Goal: Task Accomplishment & Management: Complete application form

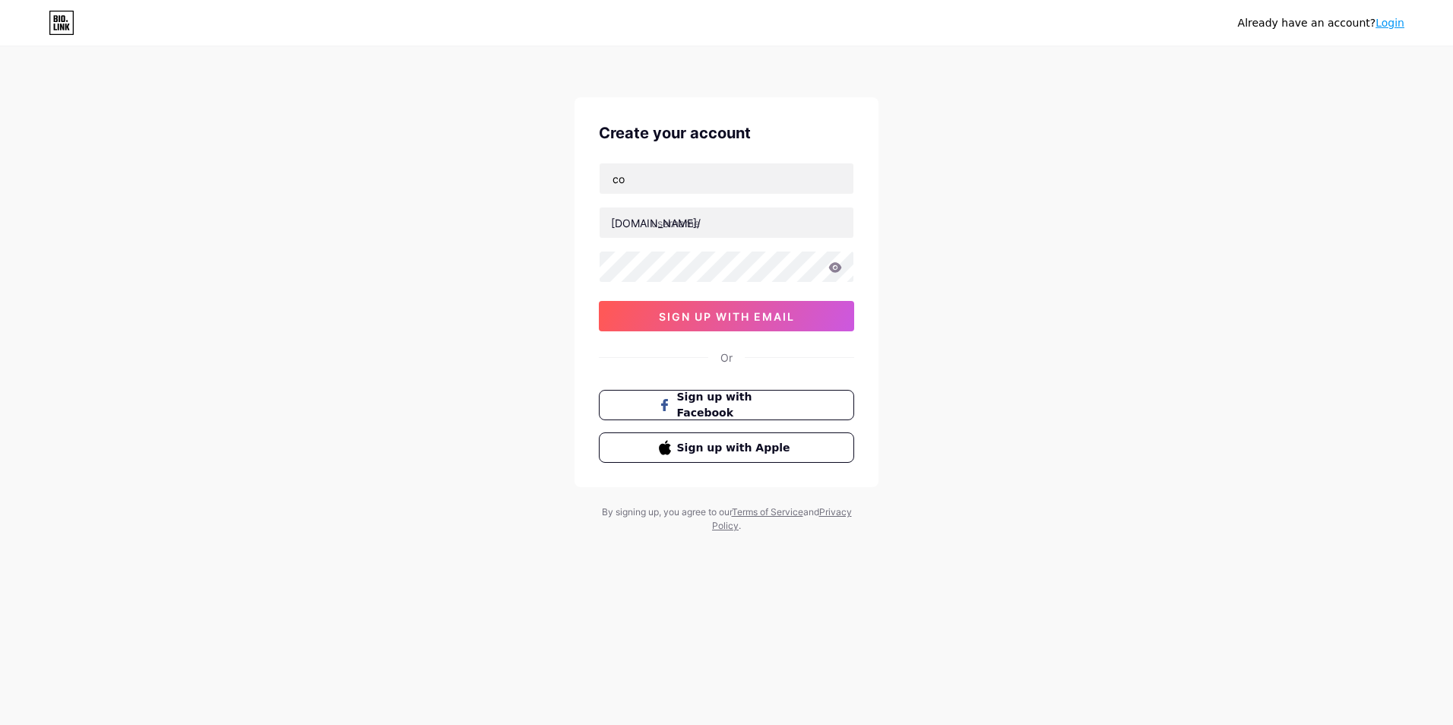
type input "c"
type input "[EMAIL_ADDRESS][DOMAIN_NAME]"
type input "cbaden"
click at [729, 315] on span "sign up with email" at bounding box center [727, 316] width 136 height 13
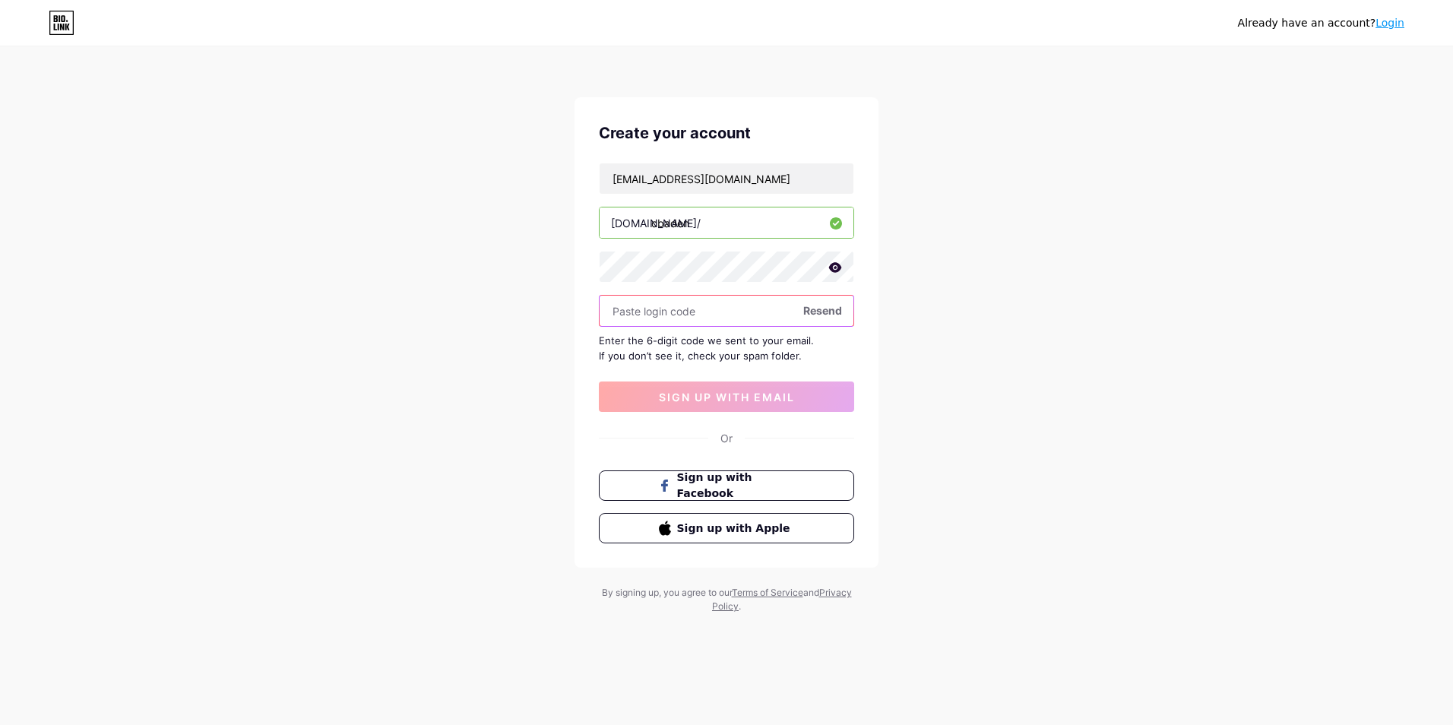
paste input "635074"
type input "635074"
click at [724, 395] on span "sign up with email" at bounding box center [727, 397] width 136 height 13
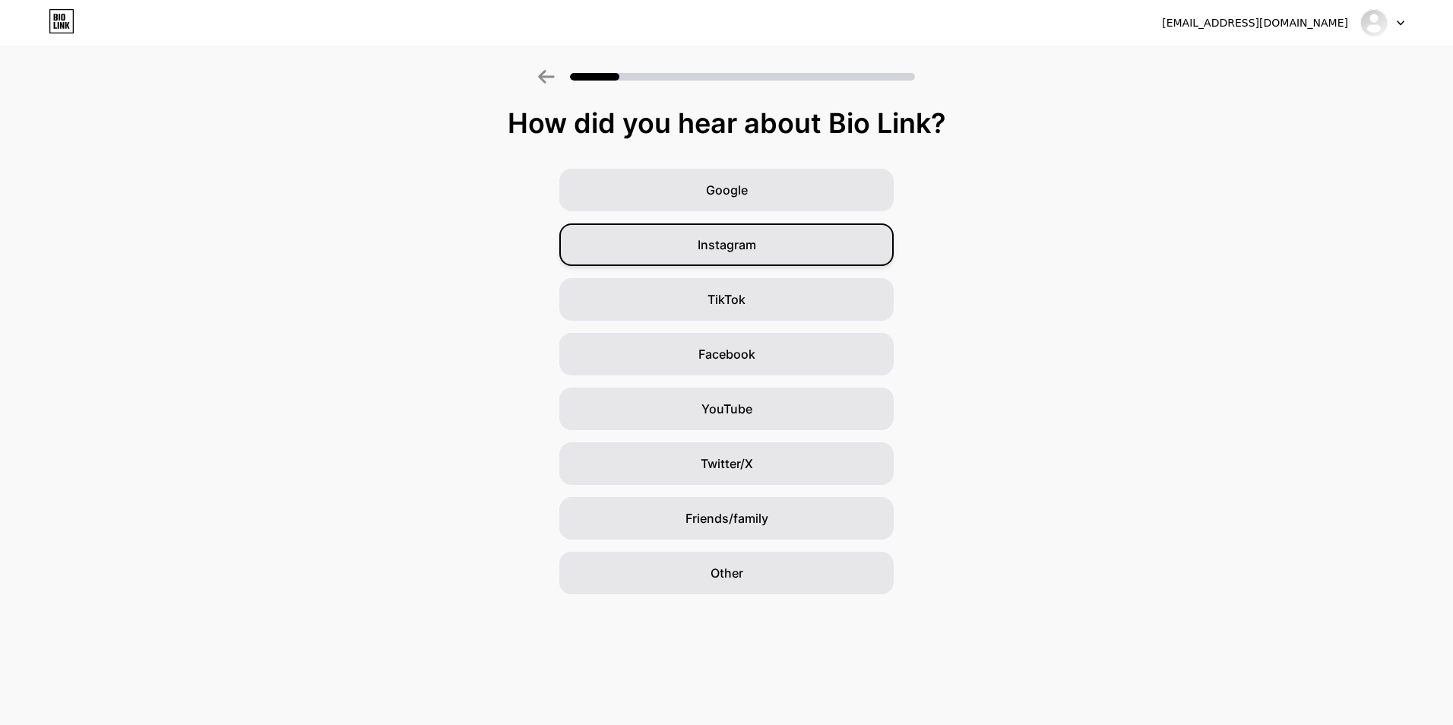
click at [765, 242] on div "Instagram" at bounding box center [726, 244] width 334 height 43
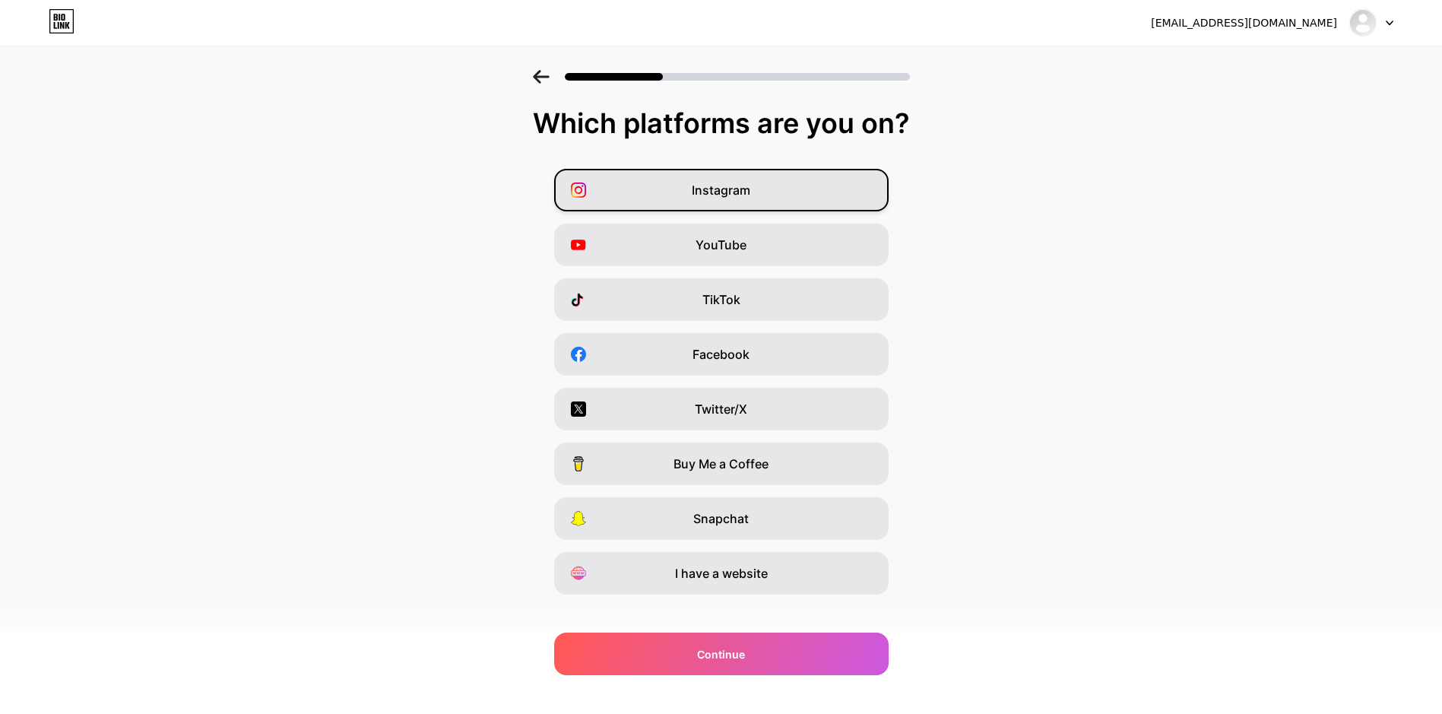
click at [750, 179] on div "Instagram" at bounding box center [721, 190] width 334 height 43
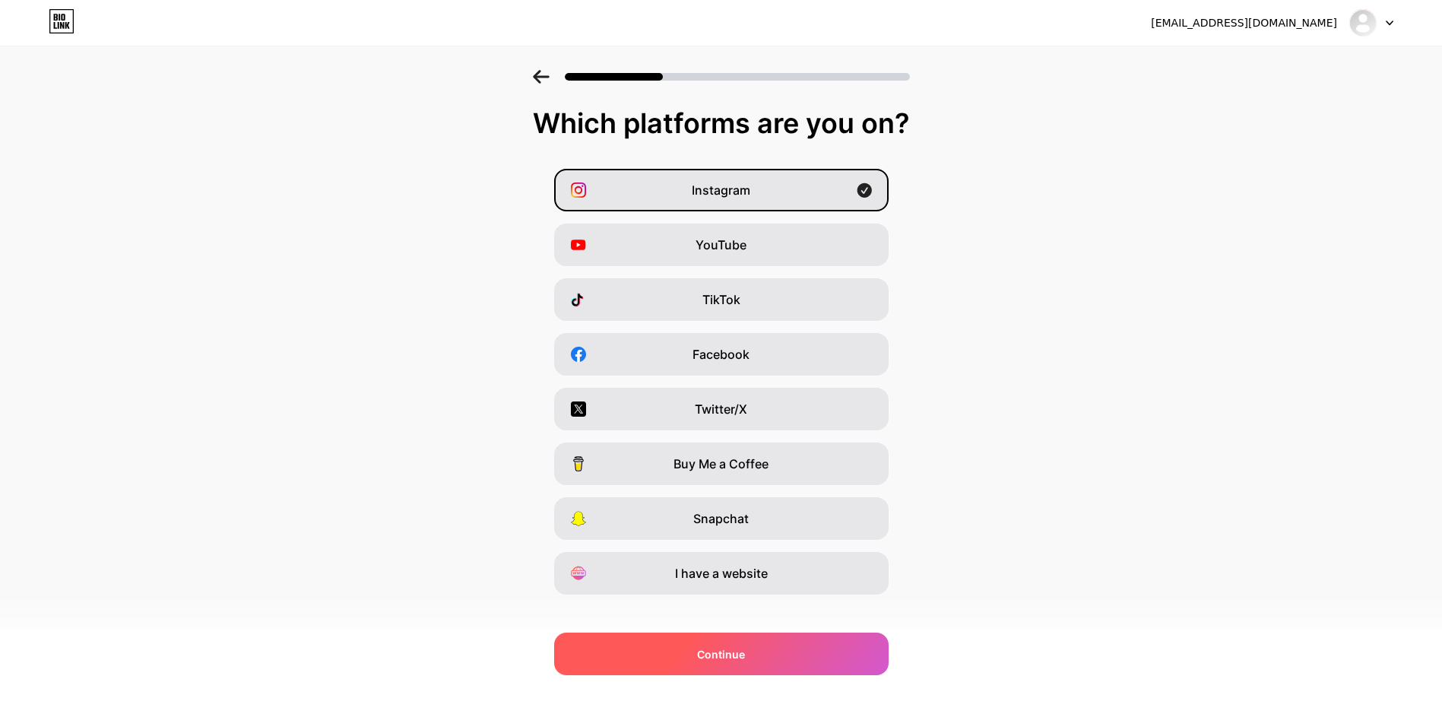
click at [709, 653] on span "Continue" at bounding box center [721, 654] width 48 height 16
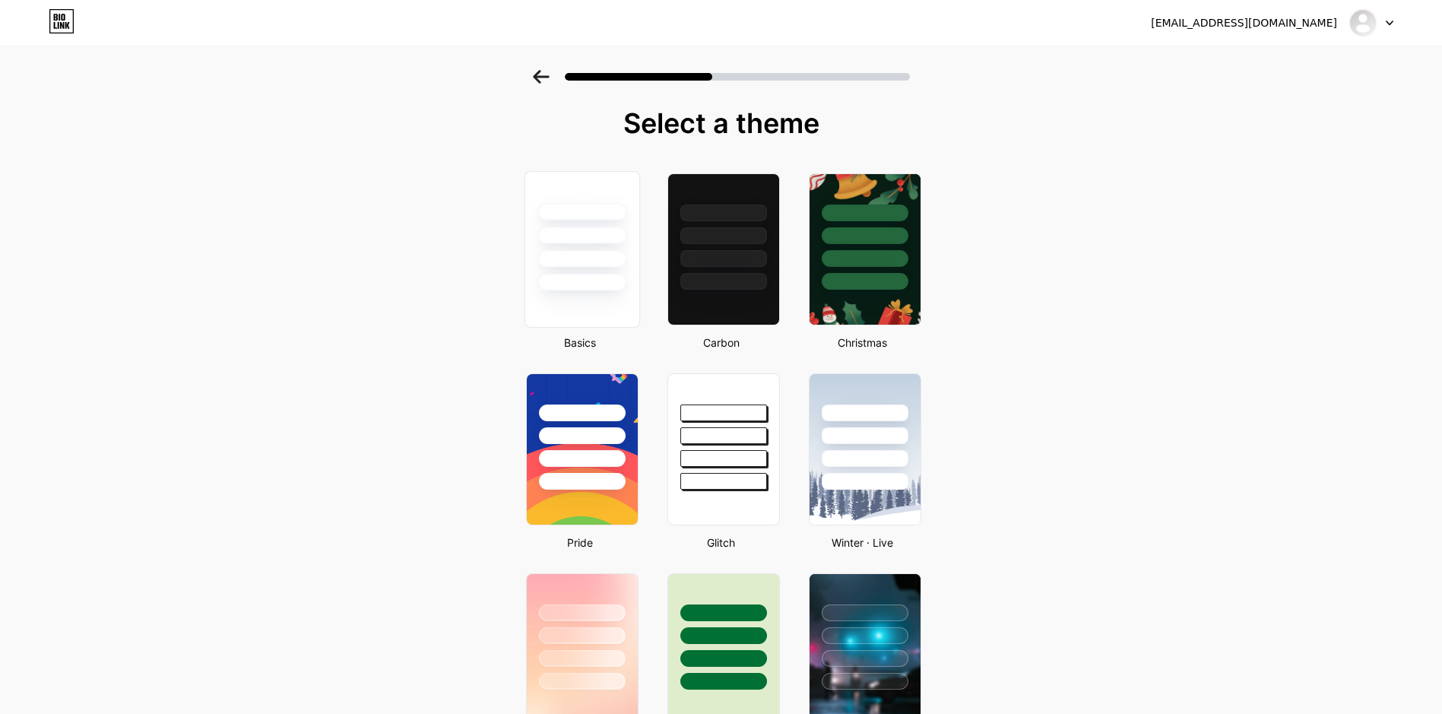
click at [562, 250] on div at bounding box center [581, 258] width 89 height 17
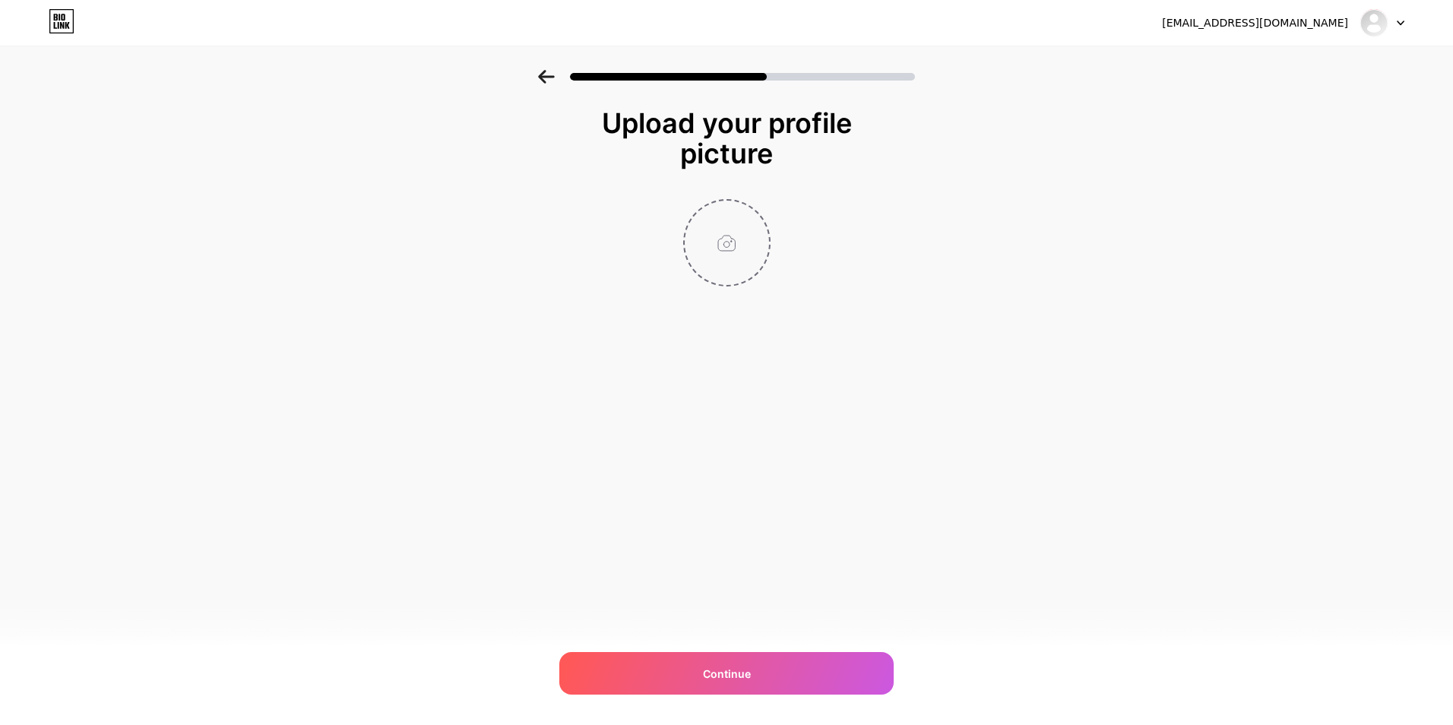
click at [730, 234] on input "file" at bounding box center [727, 243] width 84 height 84
type input "C:\fakepath\Mavi Arka Planlı 3D Logo.png"
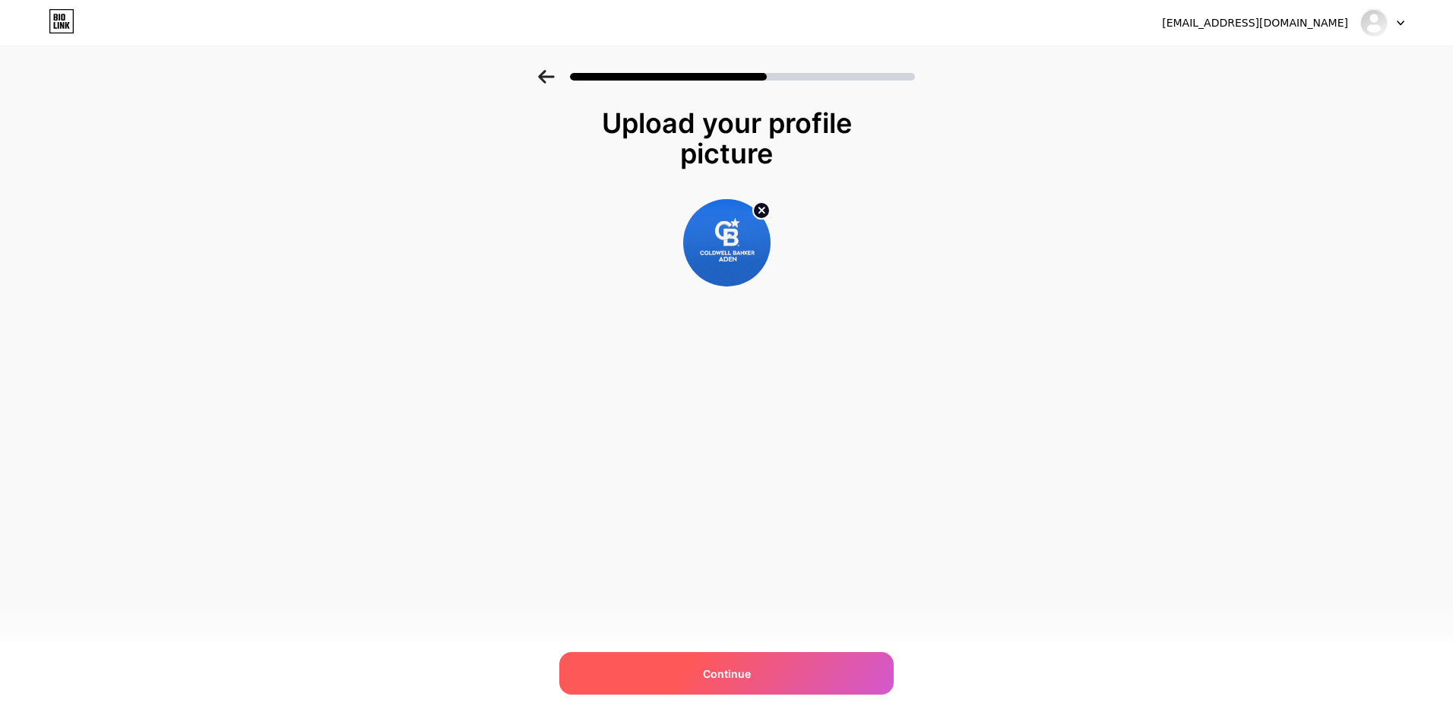
click at [732, 669] on span "Continue" at bounding box center [727, 674] width 48 height 16
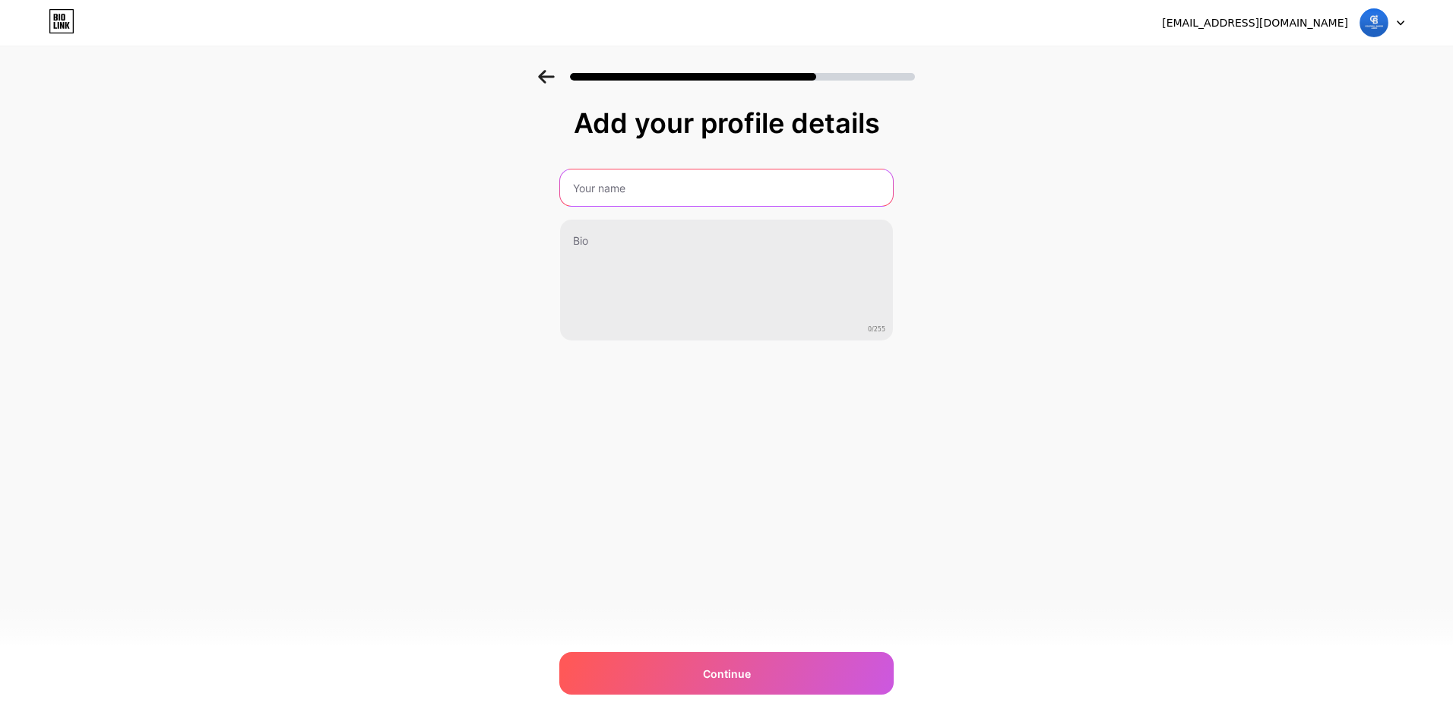
click at [682, 197] on input "text" at bounding box center [726, 188] width 333 height 36
type input "Coldwell Banker Aden"
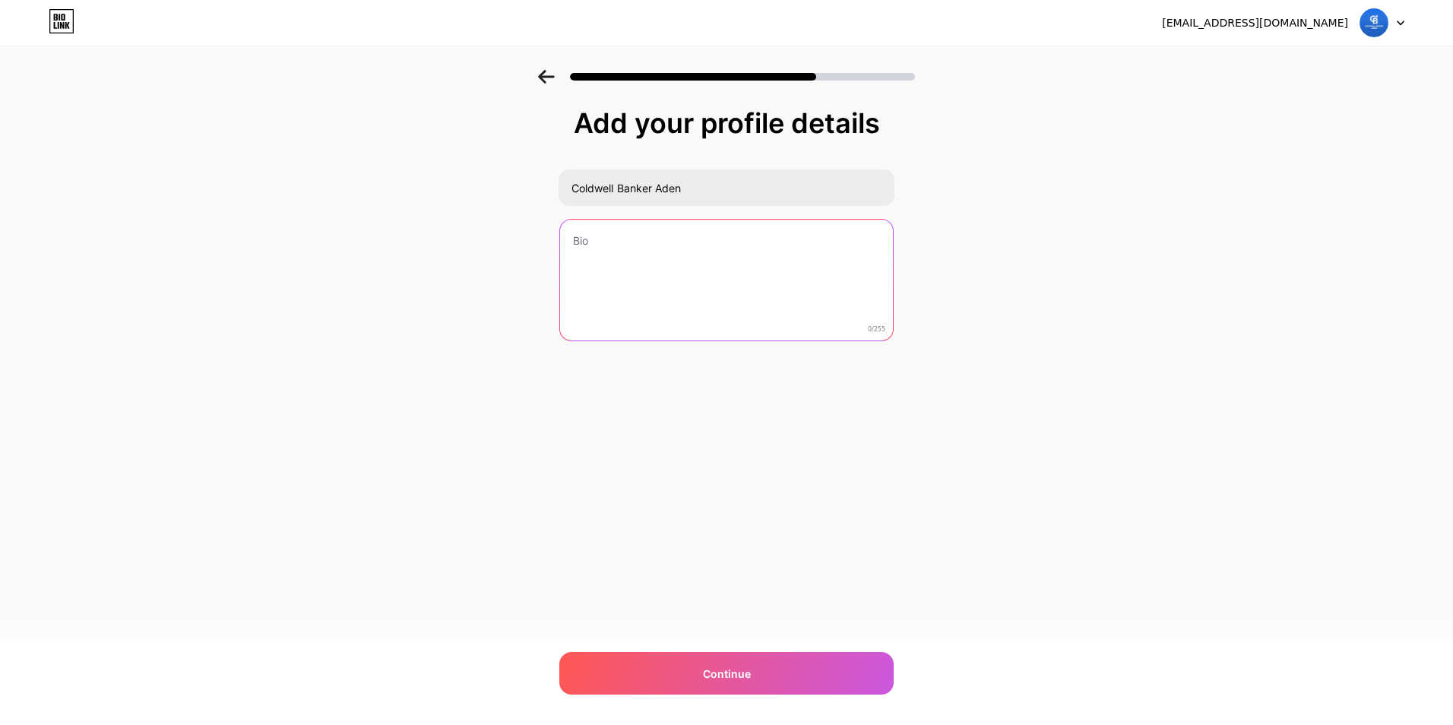
click at [709, 266] on textarea at bounding box center [726, 281] width 333 height 122
type textarea "Gayrimenkul"
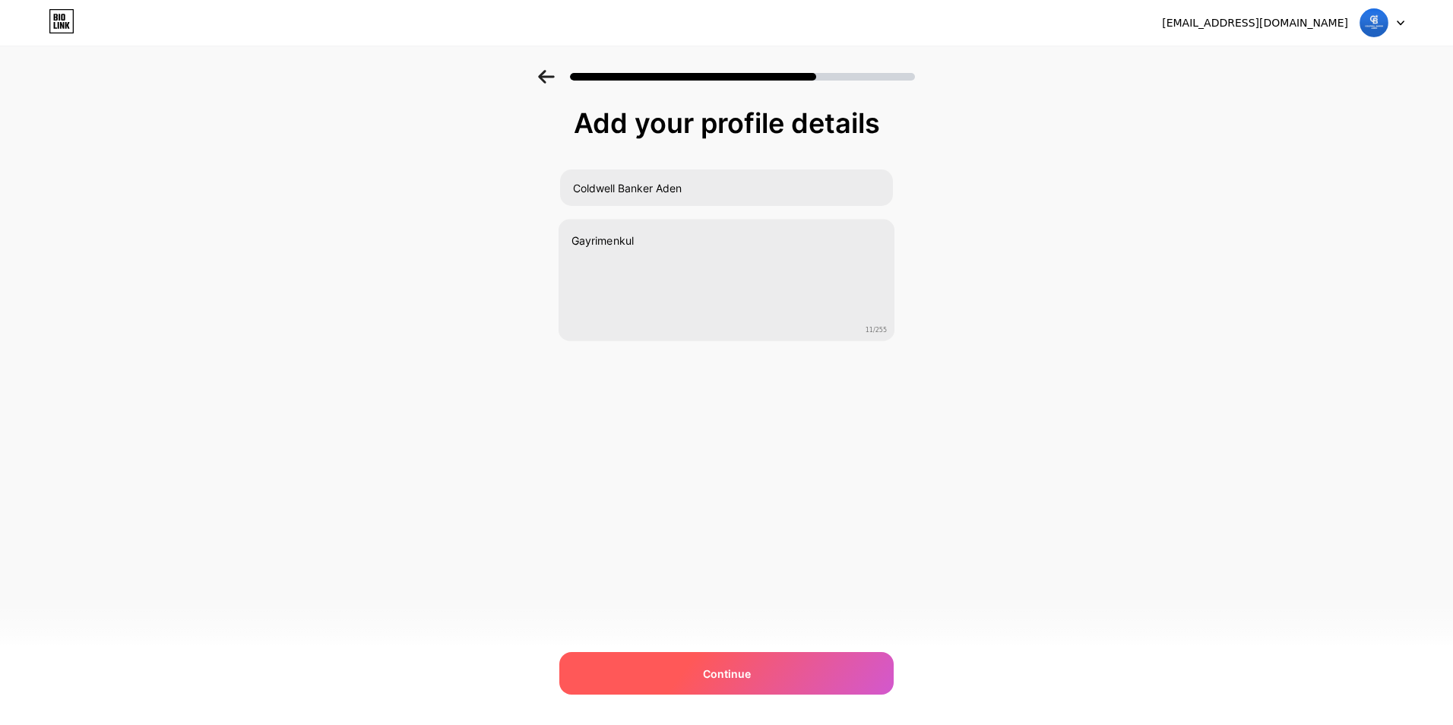
click at [743, 683] on div "Continue" at bounding box center [726, 673] width 334 height 43
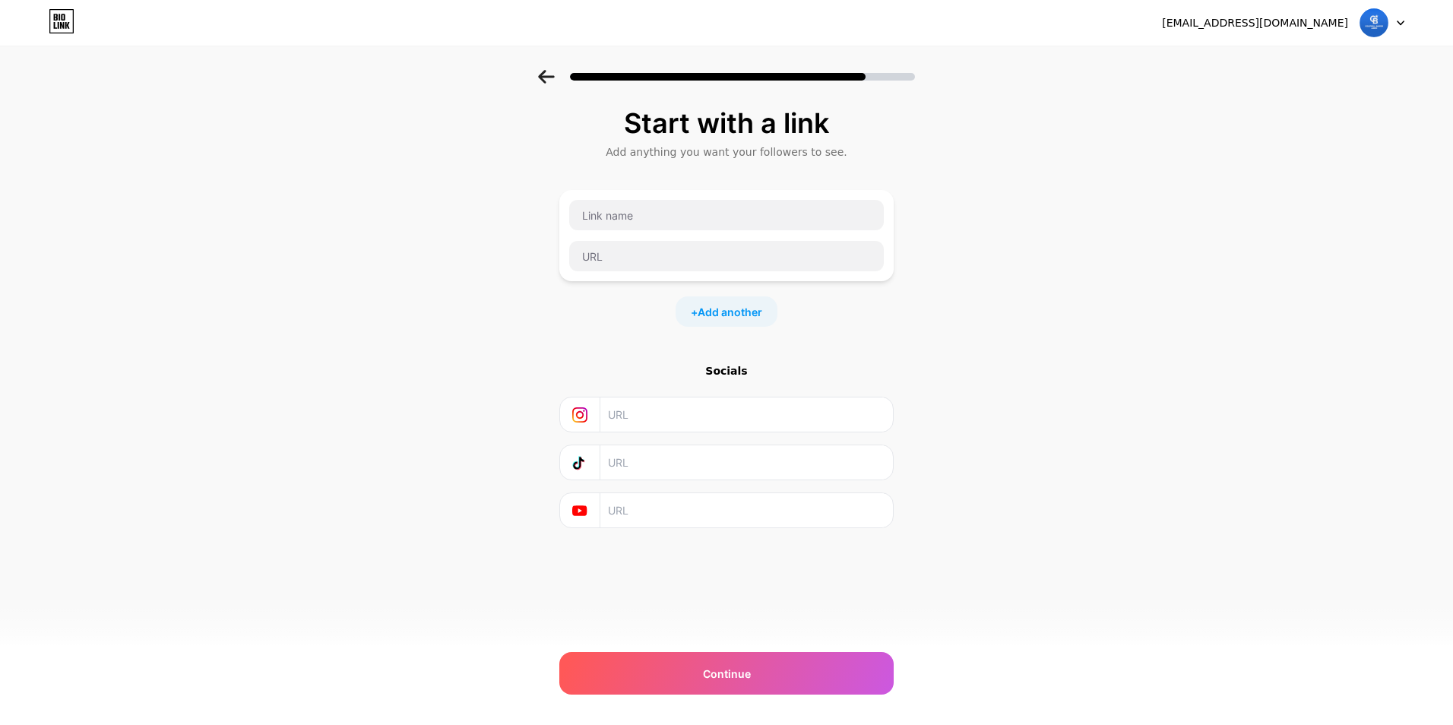
click at [666, 413] on input "text" at bounding box center [746, 415] width 276 height 34
paste input "[URL][DOMAIN_NAME]"
type input "[URL][DOMAIN_NAME]"
click at [1004, 406] on div "Start with a link Add anything you want your followers to see. + Add another So…" at bounding box center [726, 337] width 1453 height 534
click at [702, 464] on input "text" at bounding box center [746, 462] width 276 height 34
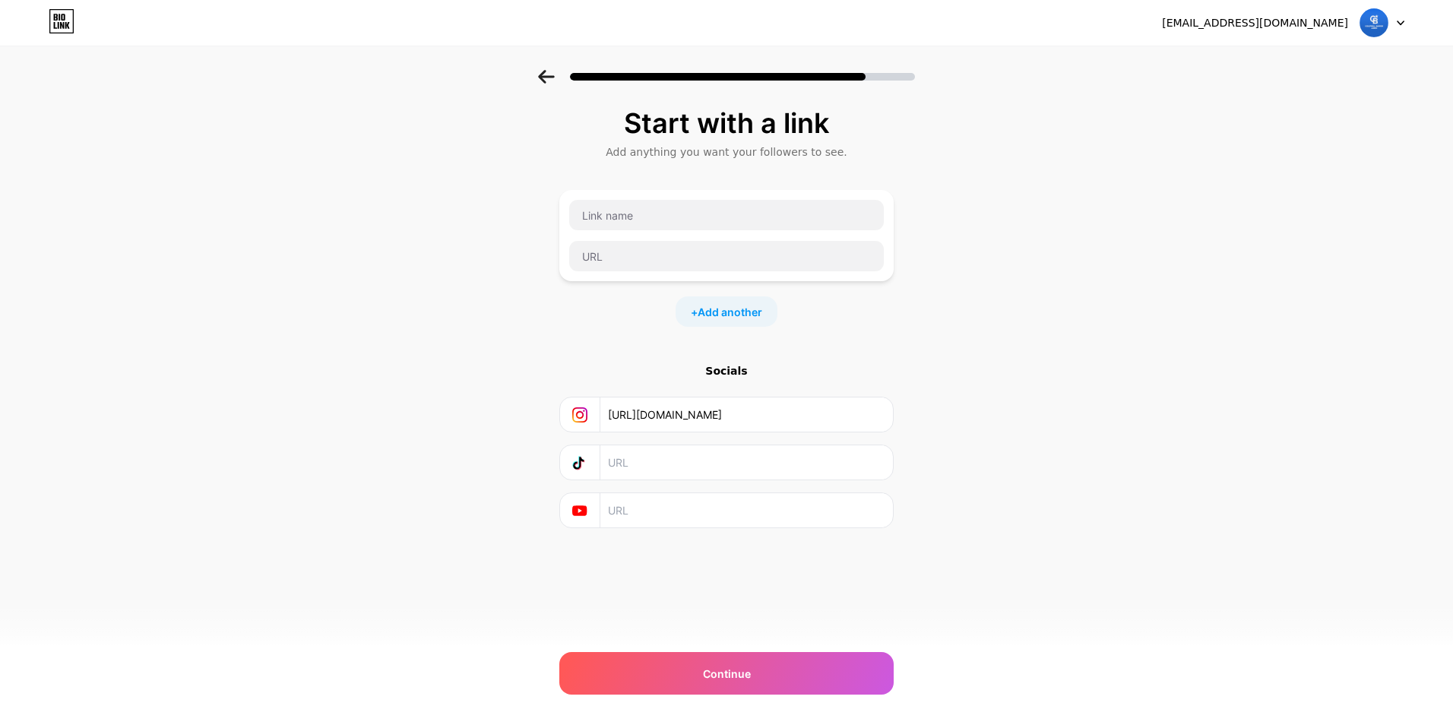
click at [983, 477] on div "Start with a link Add anything you want your followers to see. + Add another So…" at bounding box center [726, 337] width 1453 height 534
click at [703, 518] on input "text" at bounding box center [746, 510] width 276 height 34
click at [987, 419] on div "Start with a link Add anything you want your followers to see. + Add another So…" at bounding box center [726, 337] width 1453 height 534
click at [848, 287] on div "+ Add another" at bounding box center [726, 258] width 334 height 137
click at [637, 217] on input "text" at bounding box center [726, 215] width 315 height 30
